Goal: Navigation & Orientation: Find specific page/section

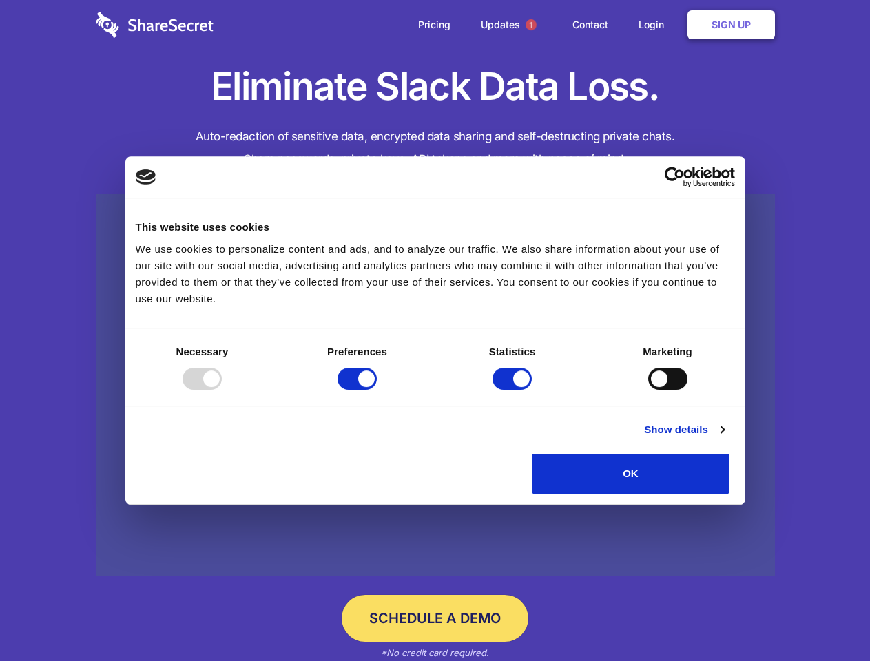
click at [222, 390] on div at bounding box center [202, 379] width 39 height 22
click at [377, 390] on input "Preferences" at bounding box center [356, 379] width 39 height 22
checkbox input "false"
click at [514, 390] on input "Statistics" at bounding box center [511, 379] width 39 height 22
checkbox input "false"
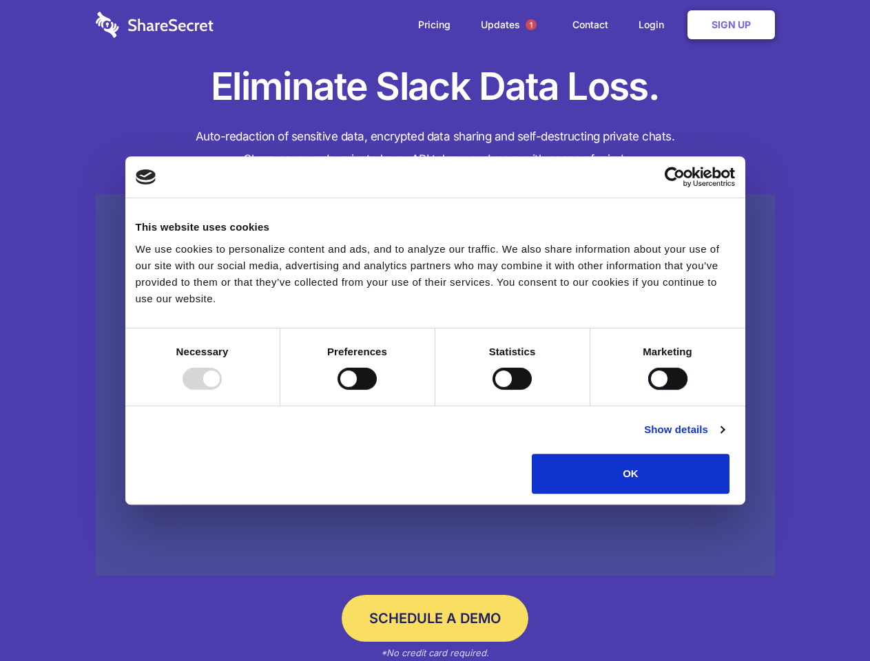
click at [648, 390] on input "Marketing" at bounding box center [667, 379] width 39 height 22
checkbox input "true"
click at [724, 438] on link "Show details" at bounding box center [684, 429] width 80 height 17
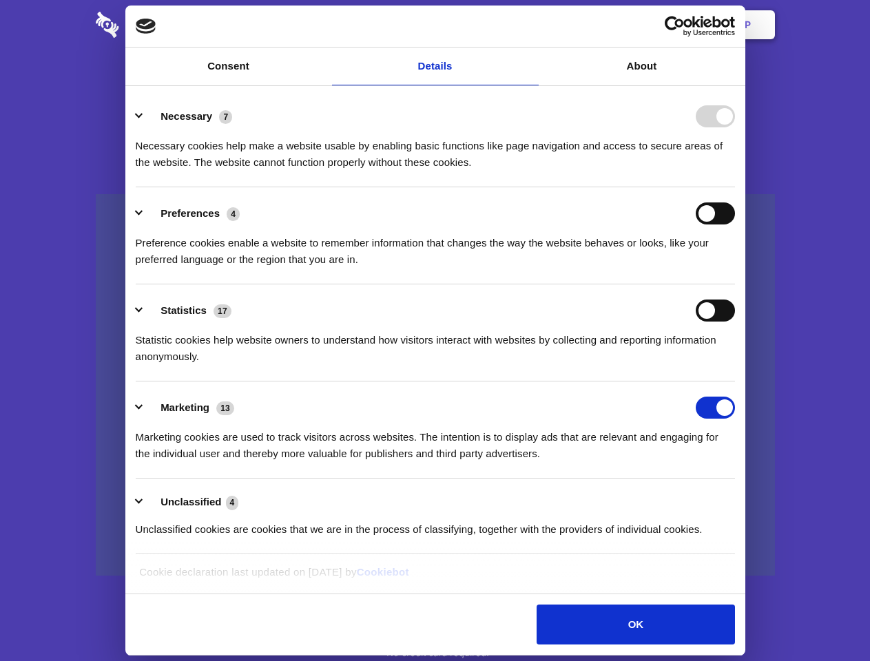
click at [735, 187] on li "Necessary 7 Necessary cookies help make a website usable by enabling basic func…" at bounding box center [435, 138] width 599 height 97
click at [530, 25] on span "1" at bounding box center [530, 24] width 11 height 11
